Goal: Information Seeking & Learning: Check status

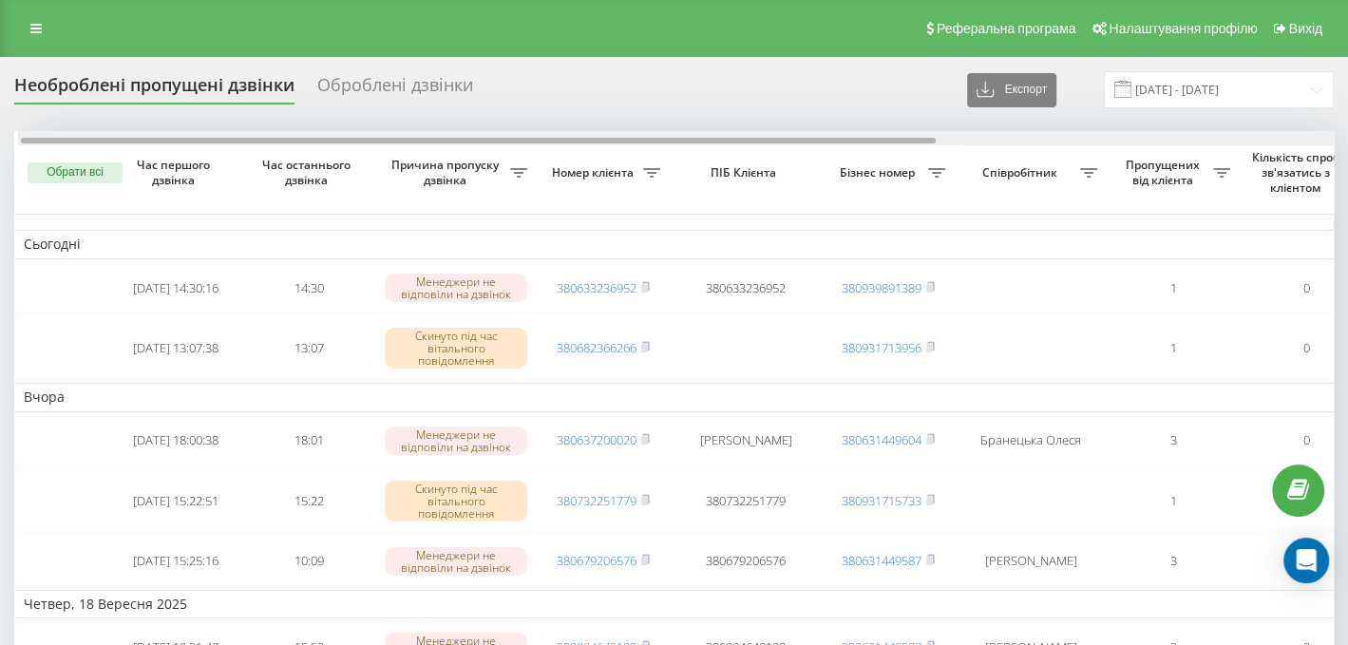
scroll to position [0, 22]
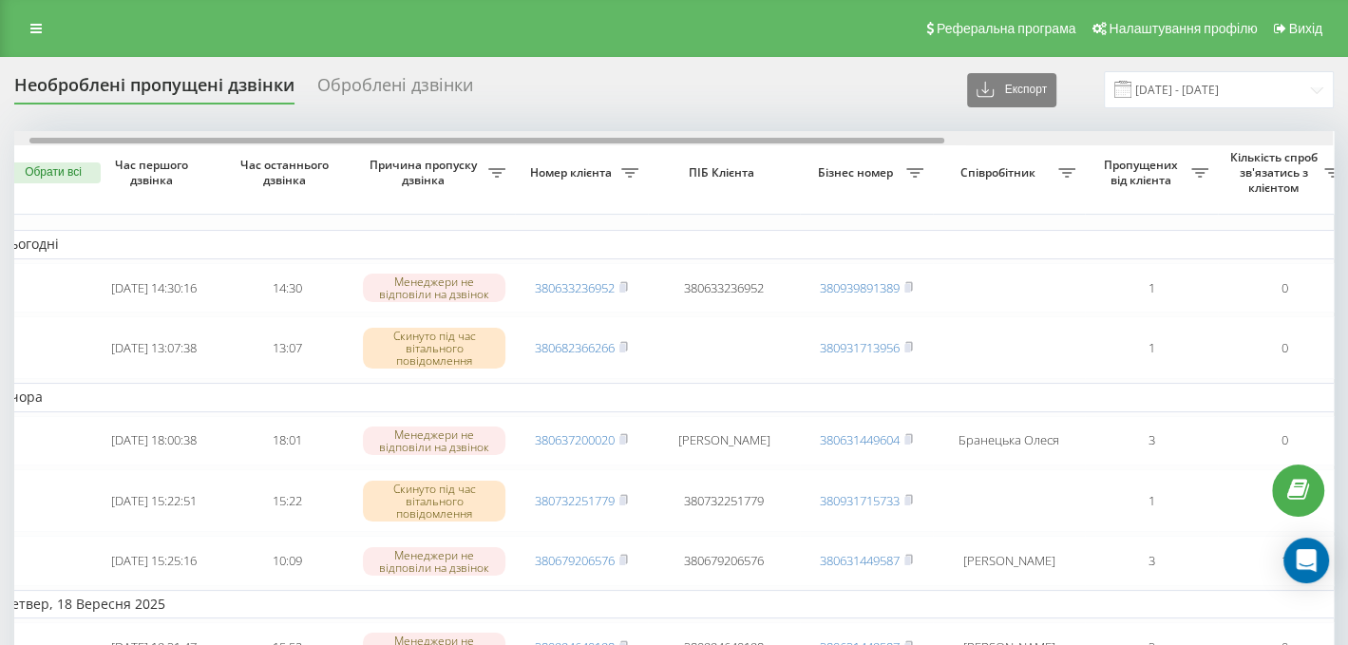
drag, startPoint x: 570, startPoint y: 138, endPoint x: 585, endPoint y: 168, distance: 34.0
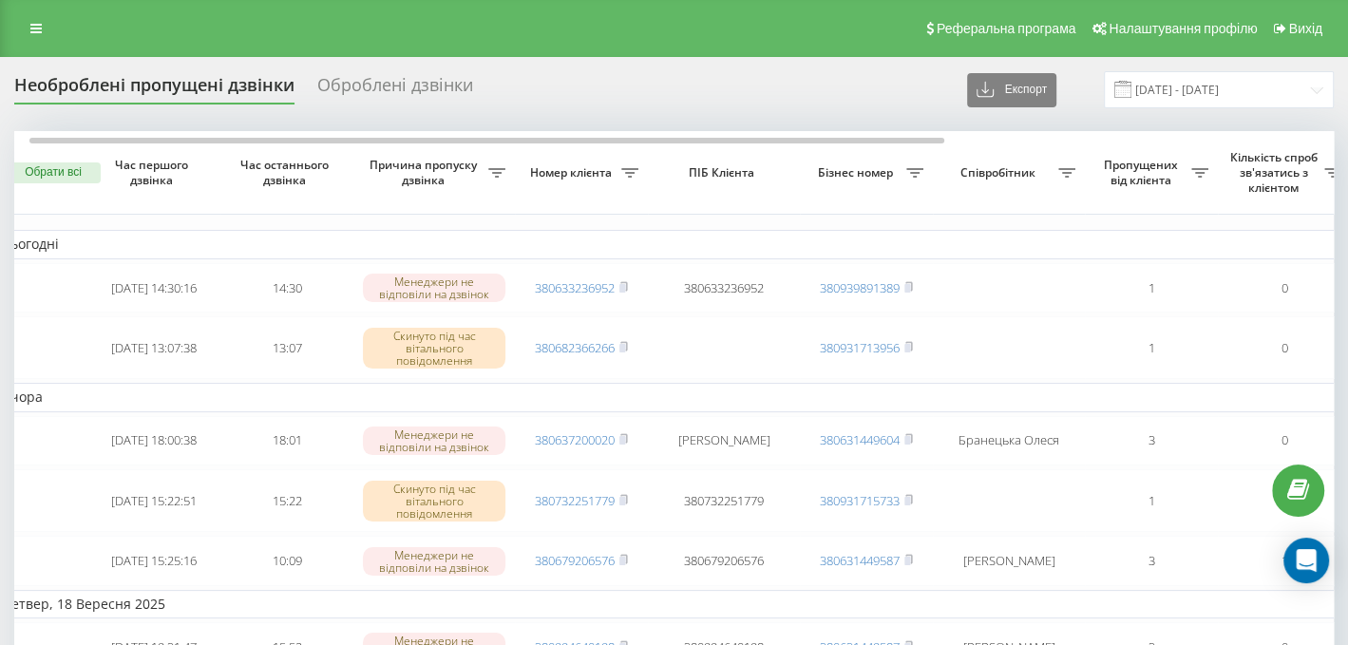
click at [1070, 255] on td "Сьогодні" at bounding box center [941, 244] width 1899 height 28
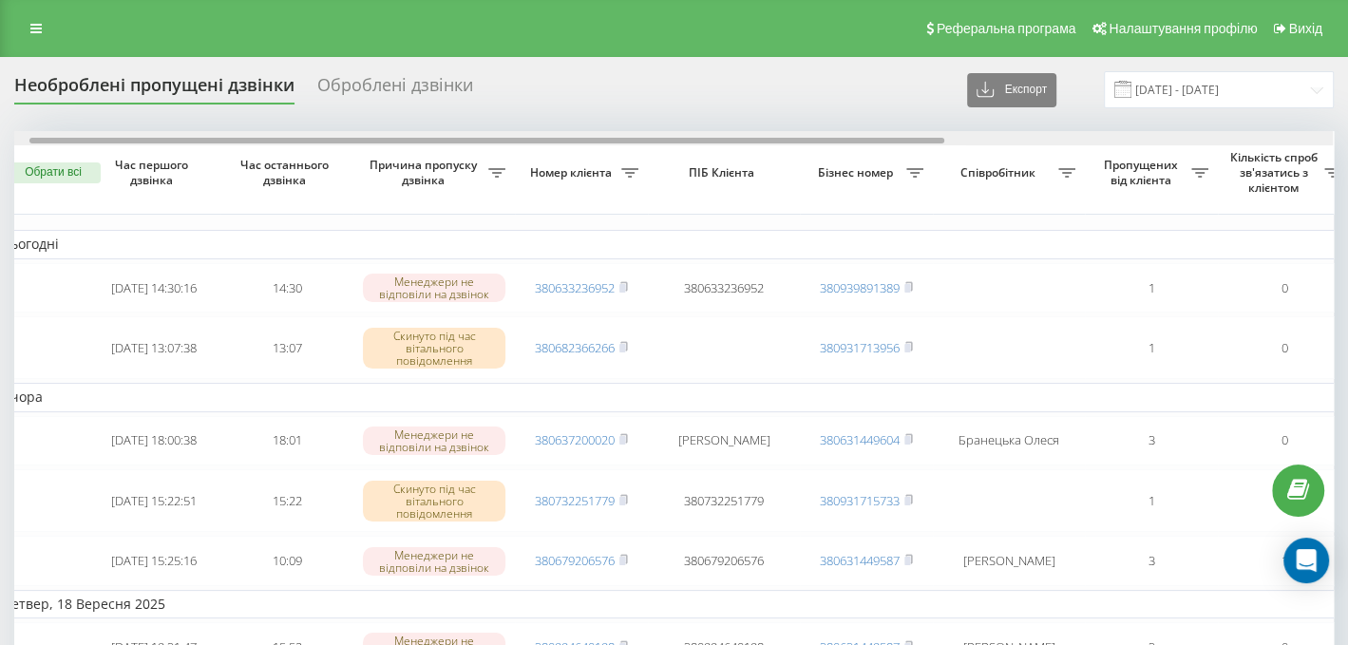
scroll to position [0, 579]
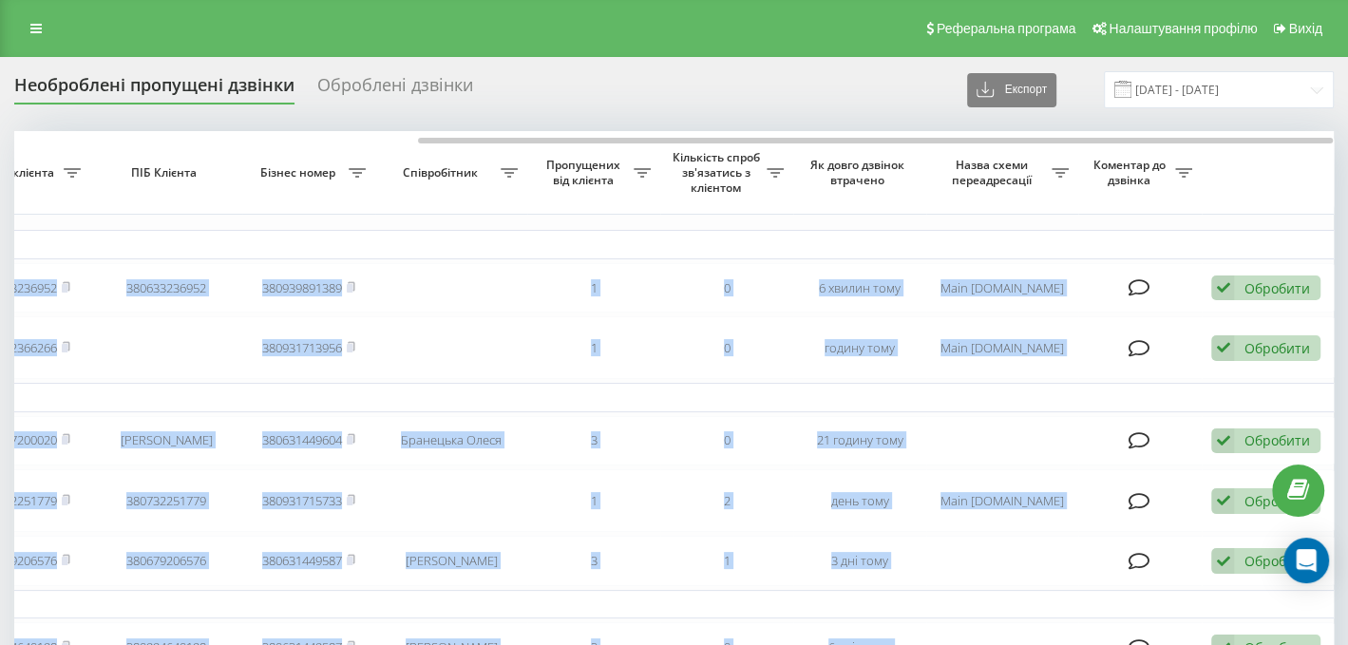
drag, startPoint x: 669, startPoint y: 132, endPoint x: 707, endPoint y: 123, distance: 38.9
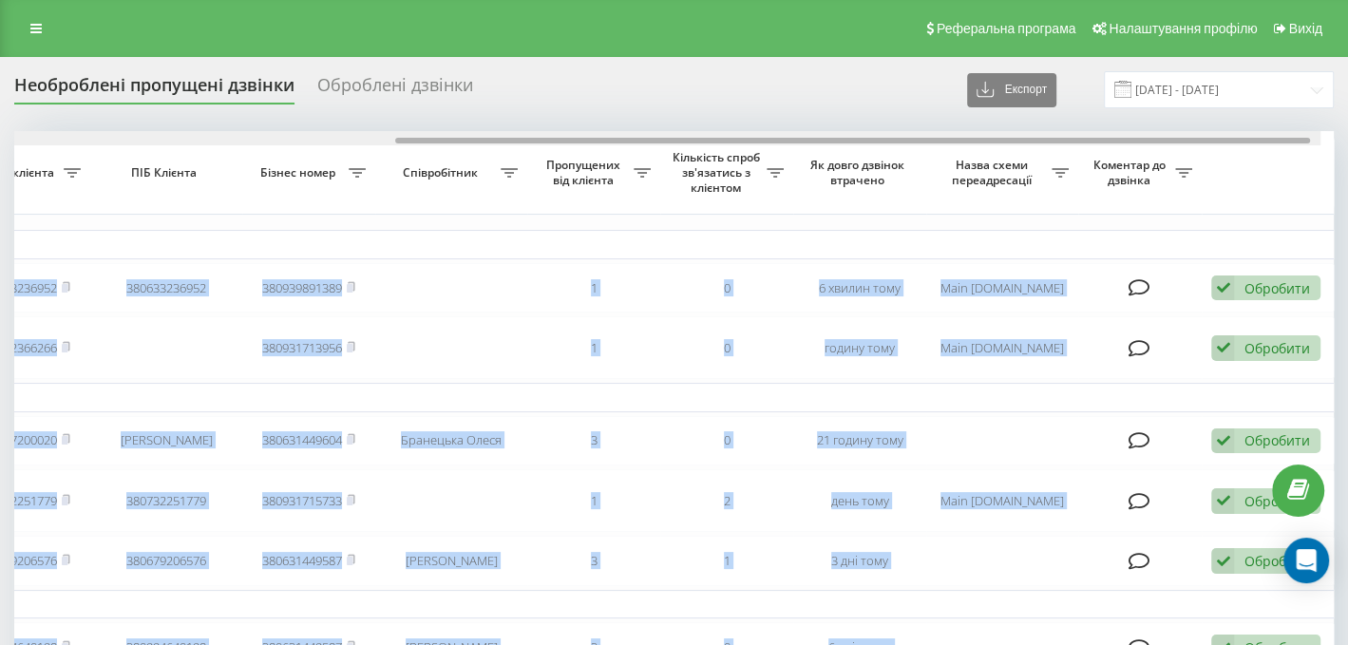
scroll to position [0, 0]
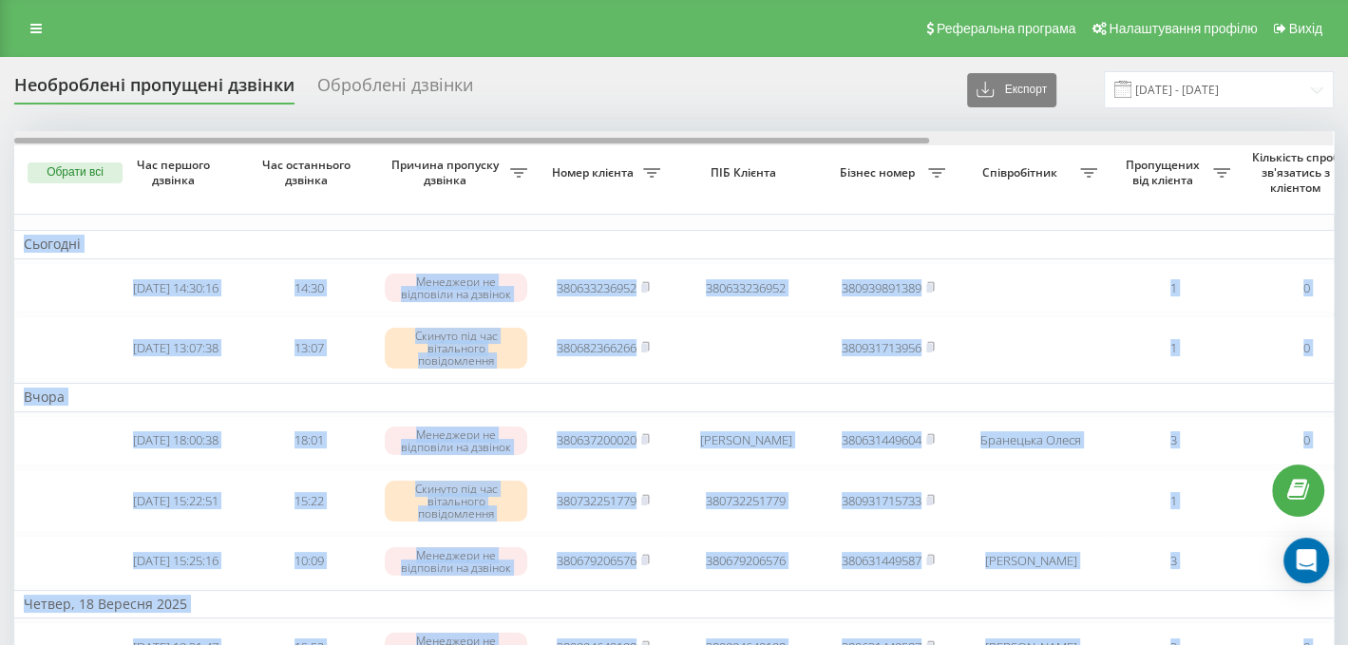
drag, startPoint x: 690, startPoint y: 141, endPoint x: 191, endPoint y: 48, distance: 507.9
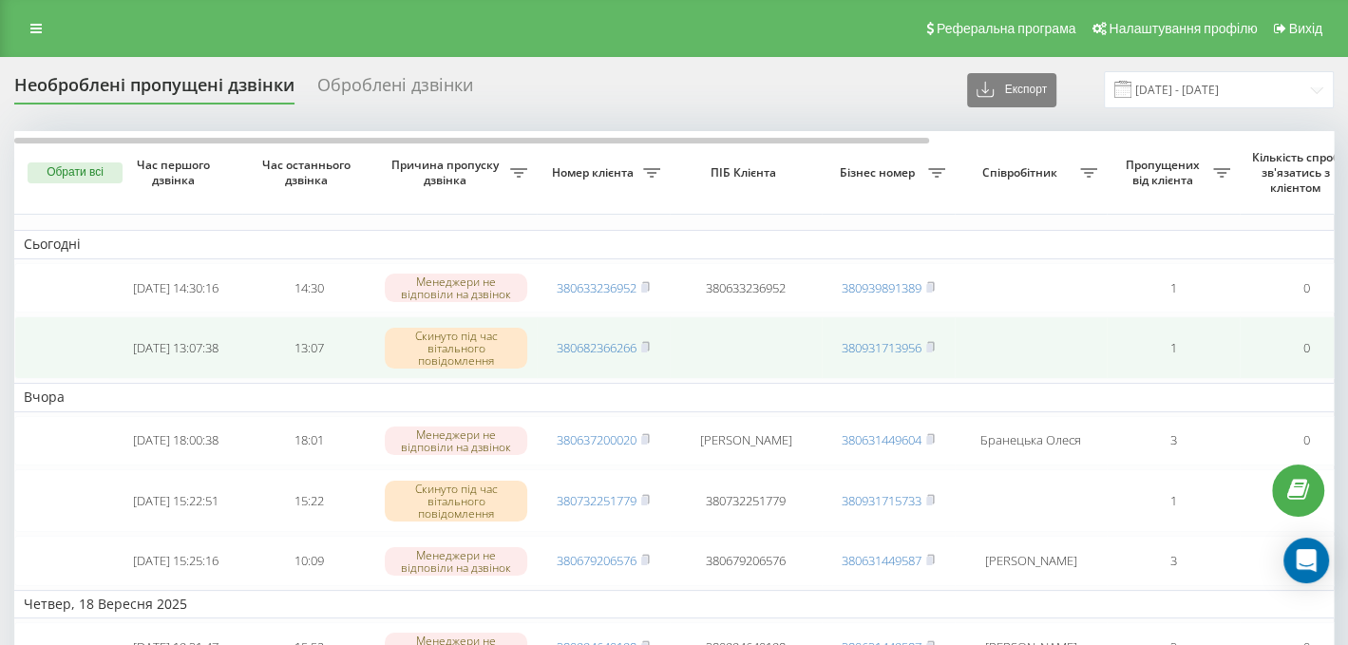
click at [642, 344] on span "380682366266" at bounding box center [602, 347] width 93 height 17
click at [647, 344] on rect at bounding box center [644, 348] width 6 height 9
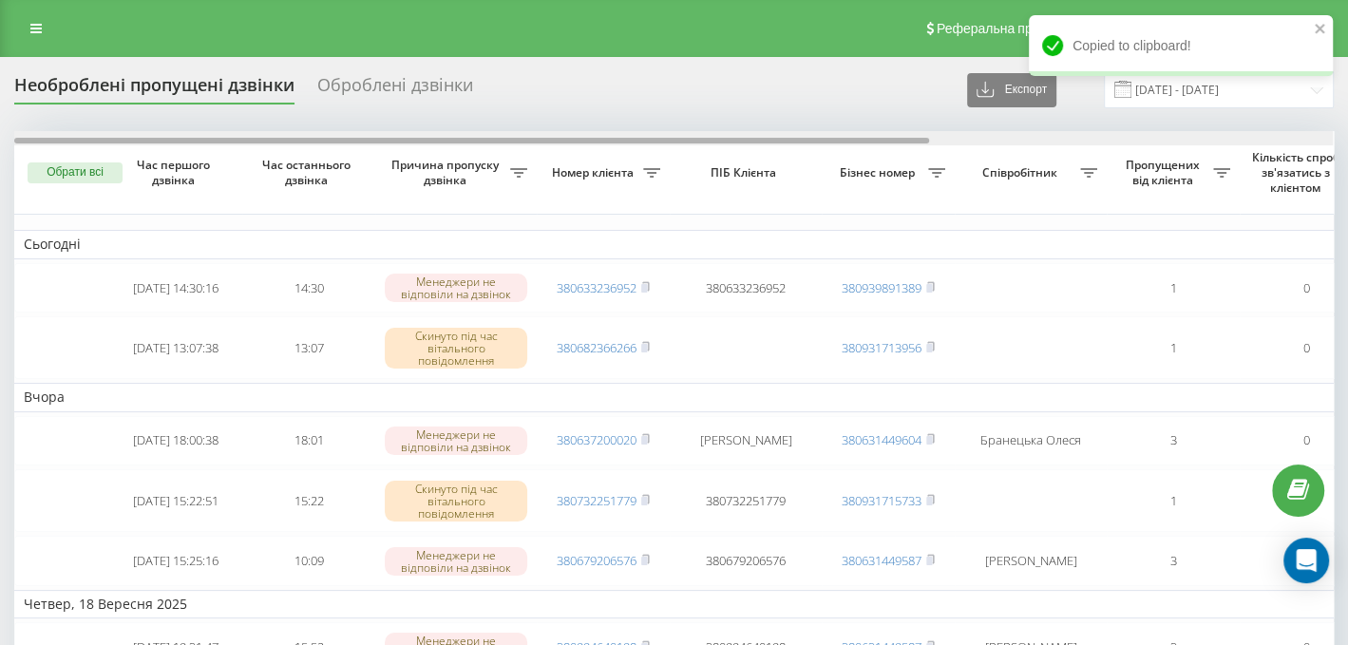
click at [1061, 132] on div at bounding box center [673, 138] width 1318 height 14
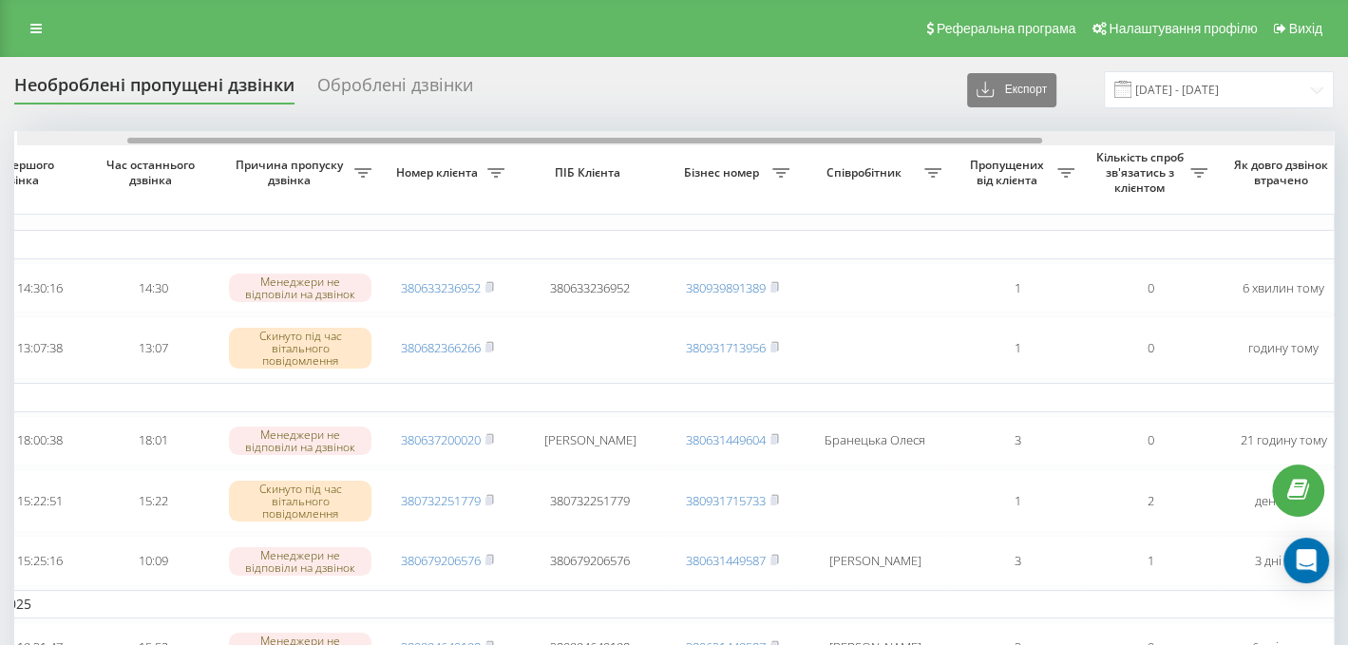
drag, startPoint x: 922, startPoint y: 137, endPoint x: 577, endPoint y: 53, distance: 354.7
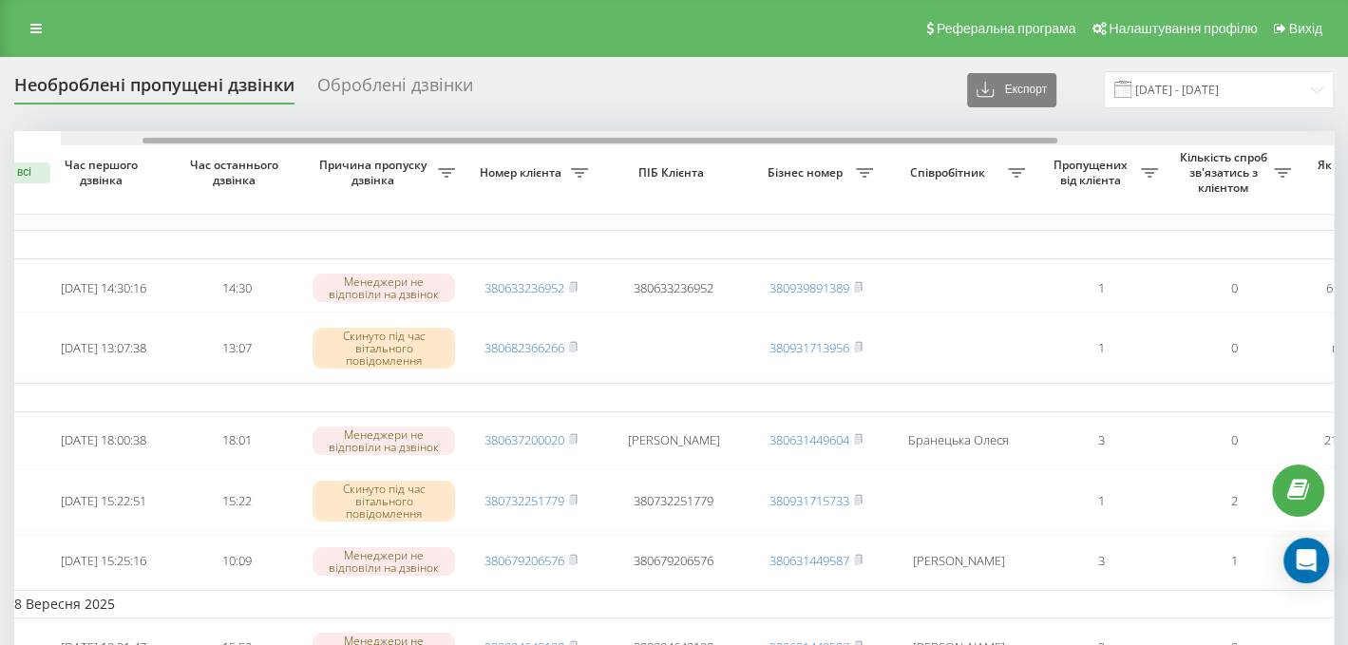
scroll to position [0, 0]
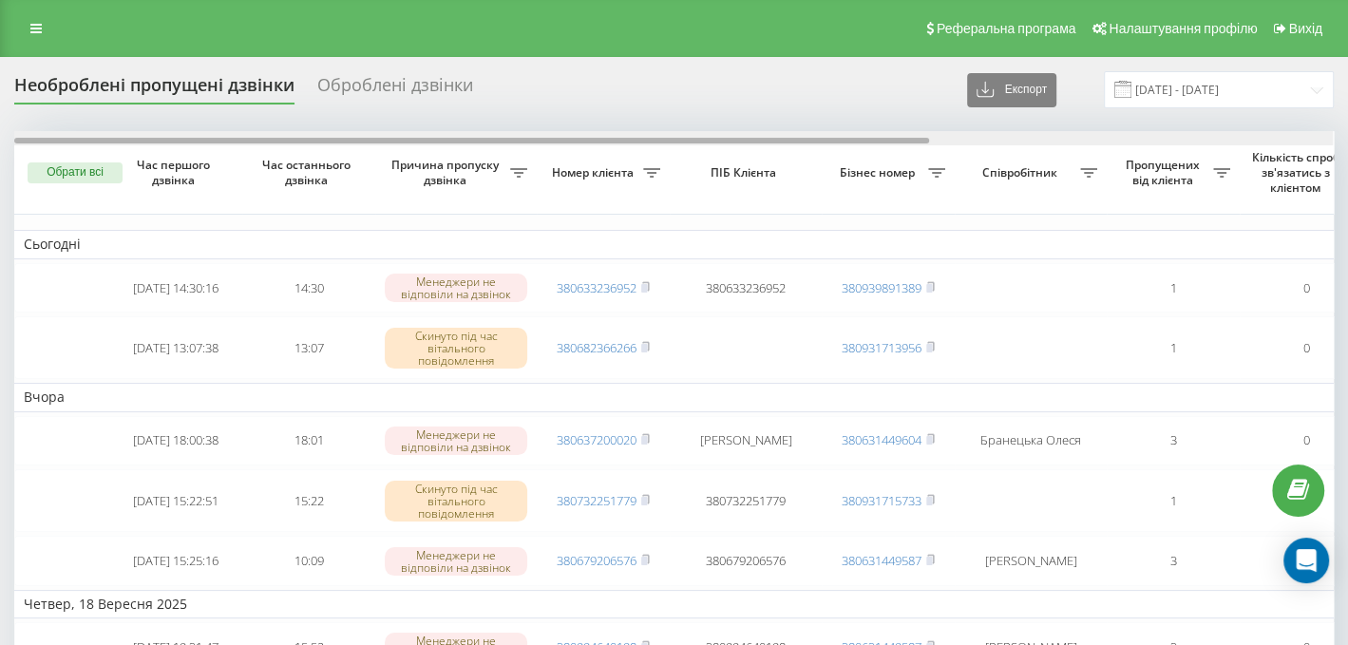
drag, startPoint x: 667, startPoint y: 141, endPoint x: 206, endPoint y: 143, distance: 460.6
click at [206, 143] on div at bounding box center [673, 138] width 1318 height 14
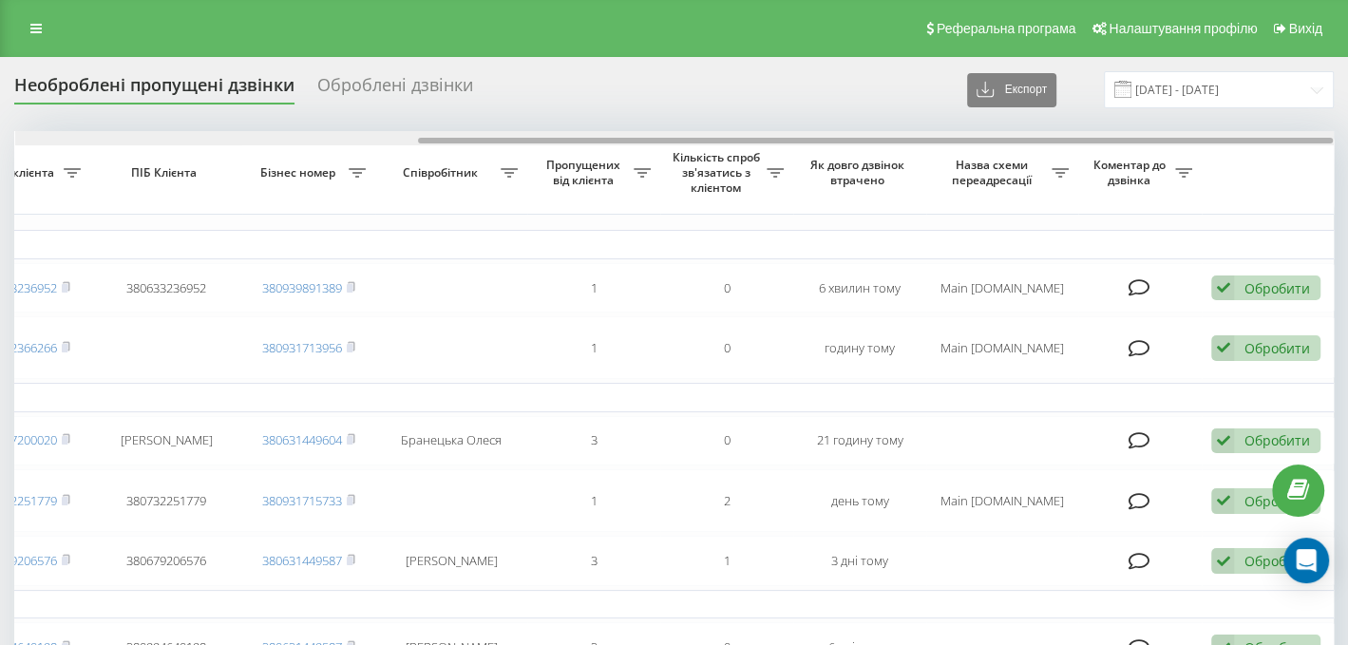
drag, startPoint x: 446, startPoint y: 135, endPoint x: 645, endPoint y: 137, distance: 198.5
click at [645, 137] on div at bounding box center [674, 138] width 1318 height 14
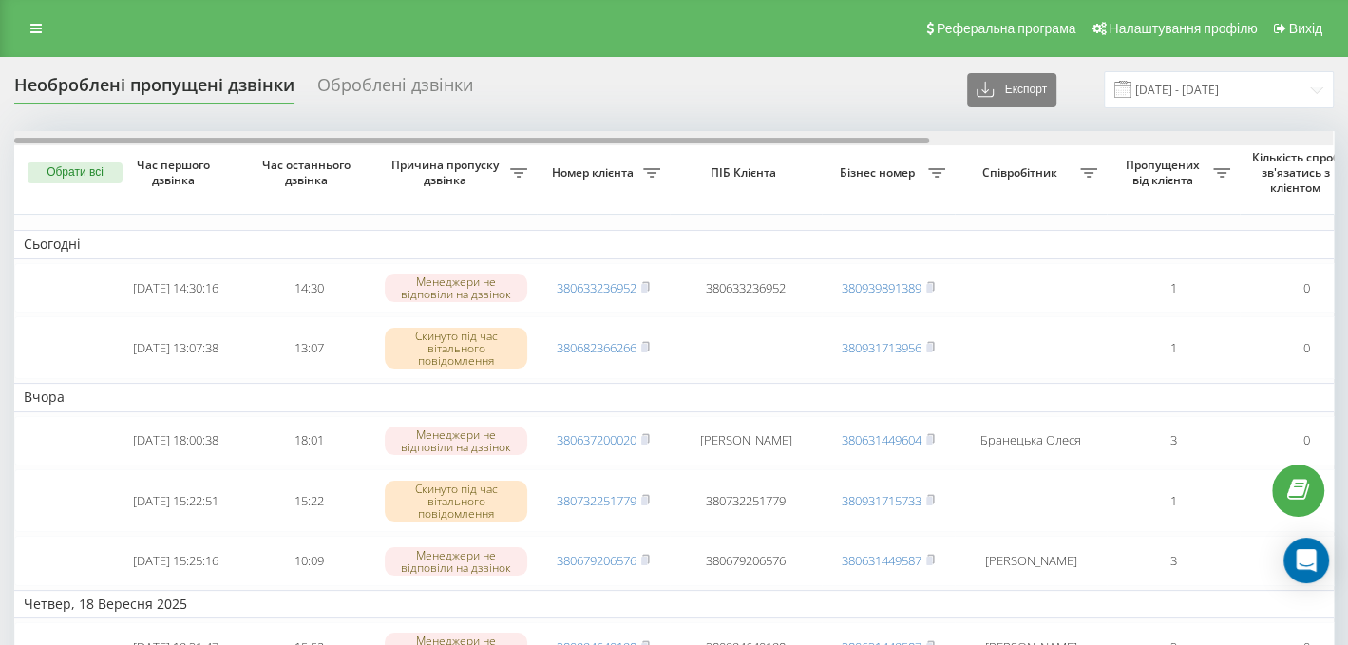
drag, startPoint x: 649, startPoint y: 137, endPoint x: 0, endPoint y: 148, distance: 648.7
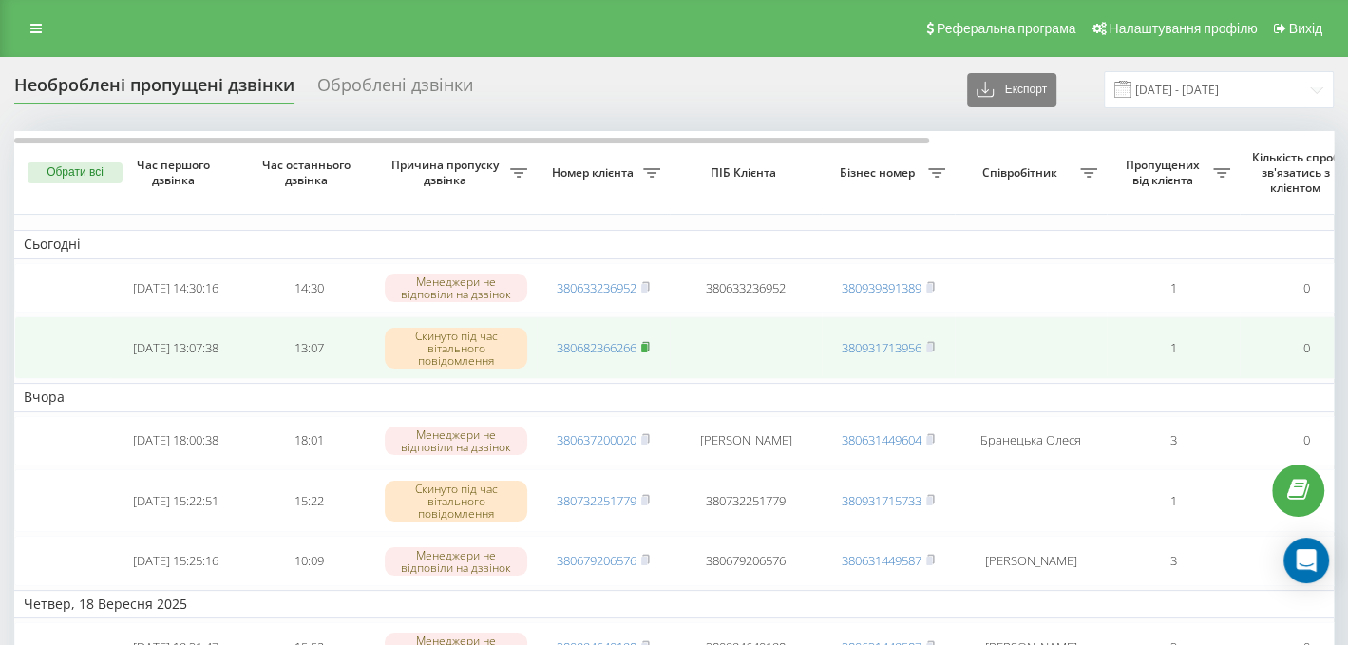
click at [645, 349] on rect at bounding box center [644, 348] width 6 height 9
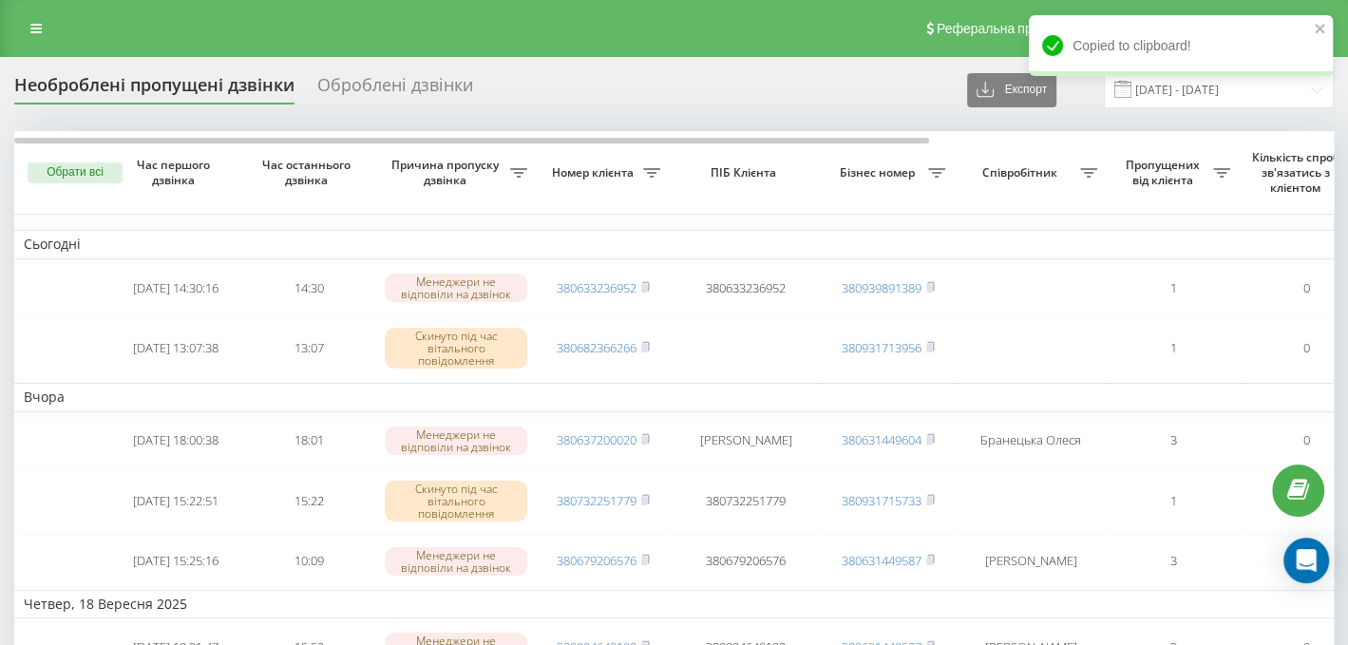
click at [1079, 252] on td "Сьогодні" at bounding box center [963, 244] width 1899 height 28
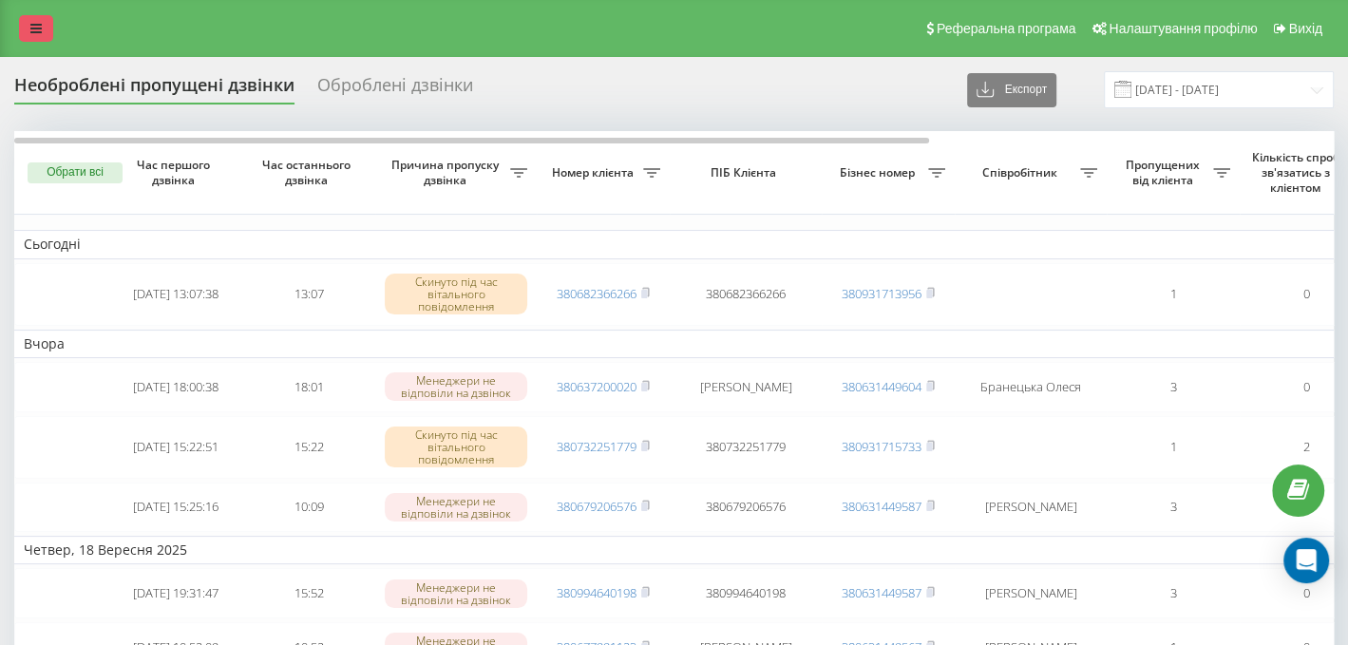
click at [25, 37] on link at bounding box center [36, 28] width 34 height 27
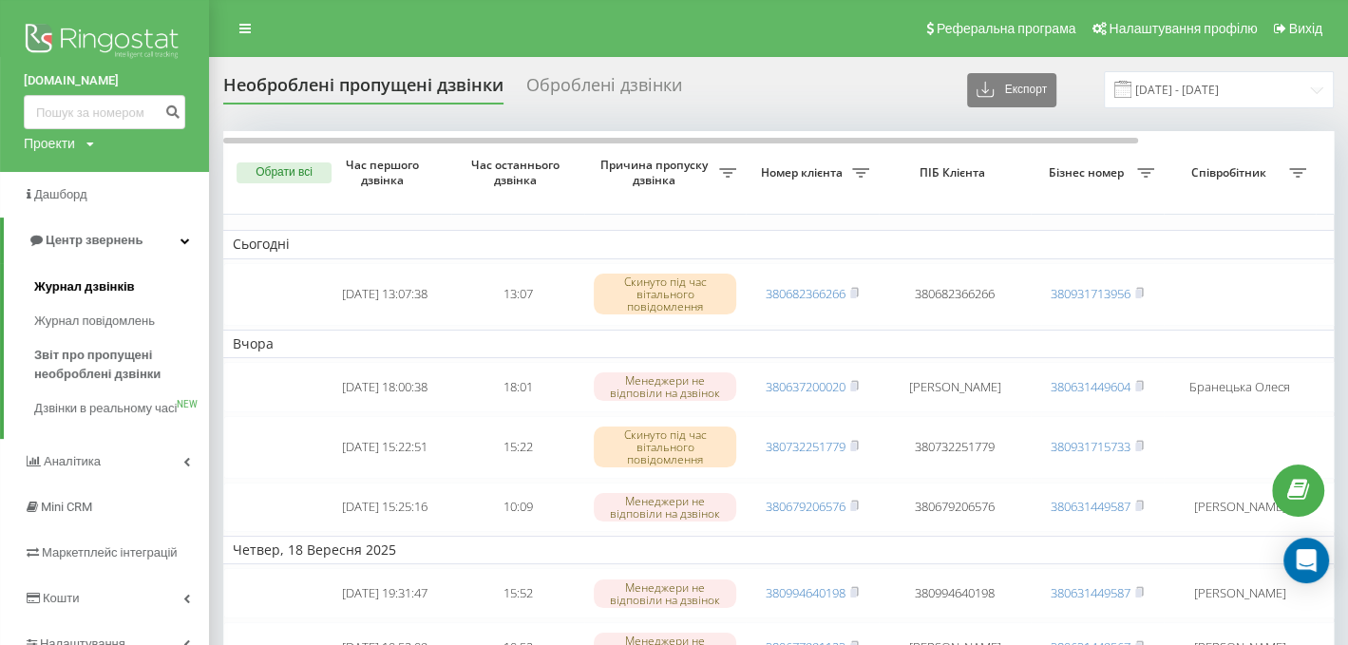
click at [94, 293] on span "Журнал дзвінків" at bounding box center [84, 286] width 101 height 19
